Goal: Information Seeking & Learning: Learn about a topic

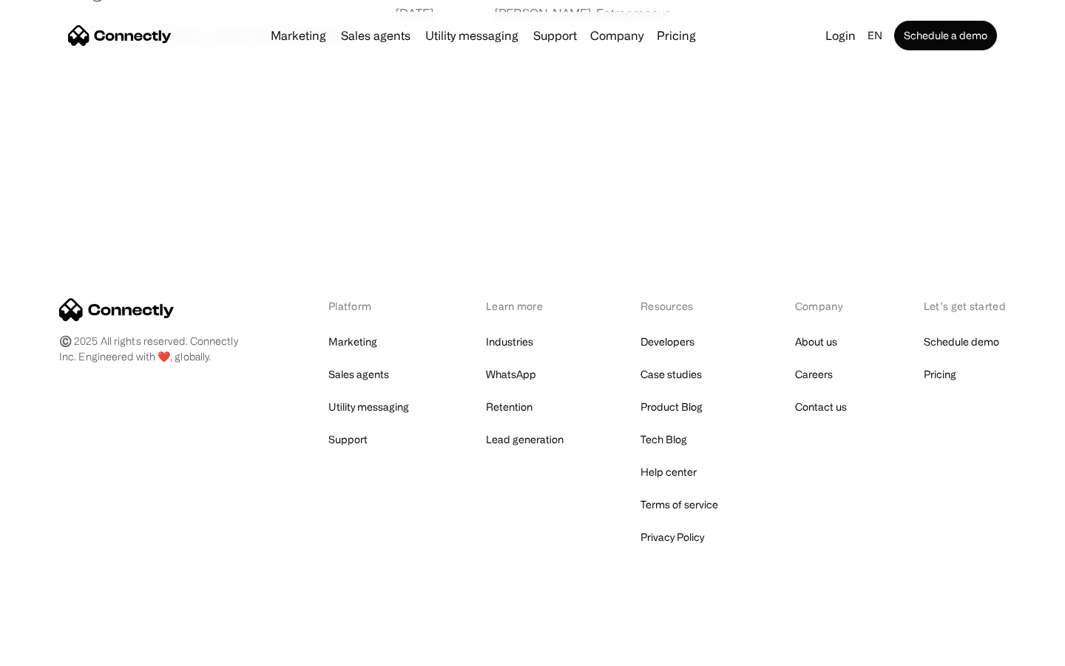
scroll to position [2841, 0]
